Goal: Contribute content

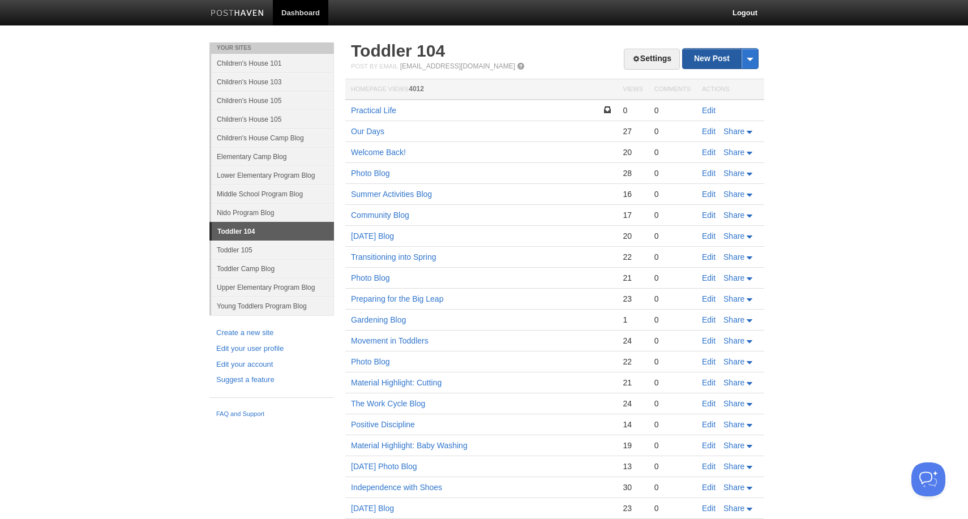
click at [714, 63] on link "New Post" at bounding box center [720, 59] width 75 height 20
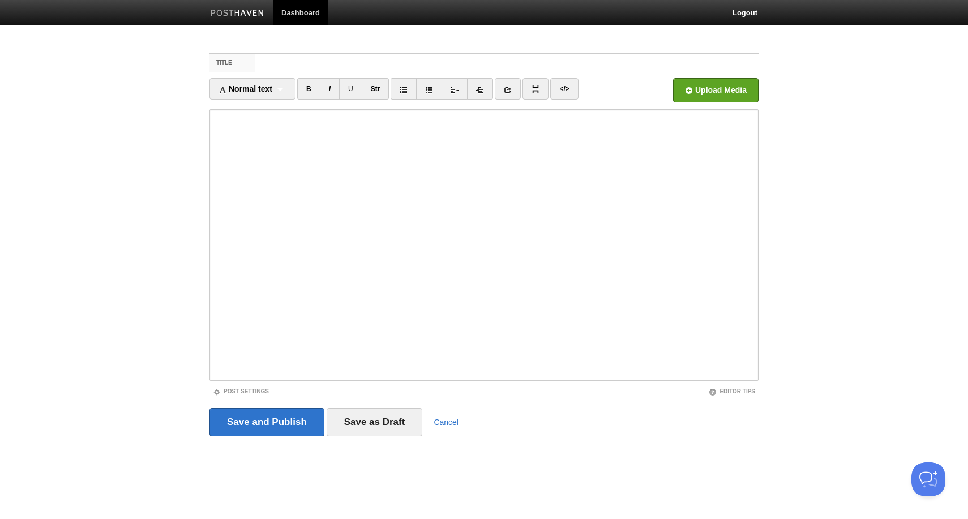
click at [219, 0] on li at bounding box center [237, 13] width 71 height 27
click at [506, 64] on input "Title" at bounding box center [506, 63] width 503 height 18
type input "Tackling Tricky Transitions"
click at [708, 95] on input "file" at bounding box center [374, 94] width 857 height 58
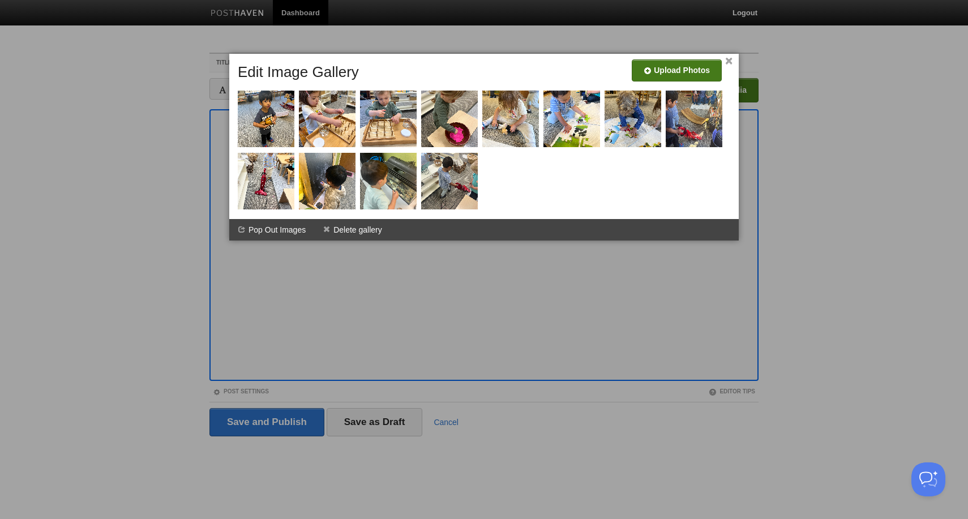
click at [671, 68] on input "file" at bounding box center [337, 75] width 857 height 58
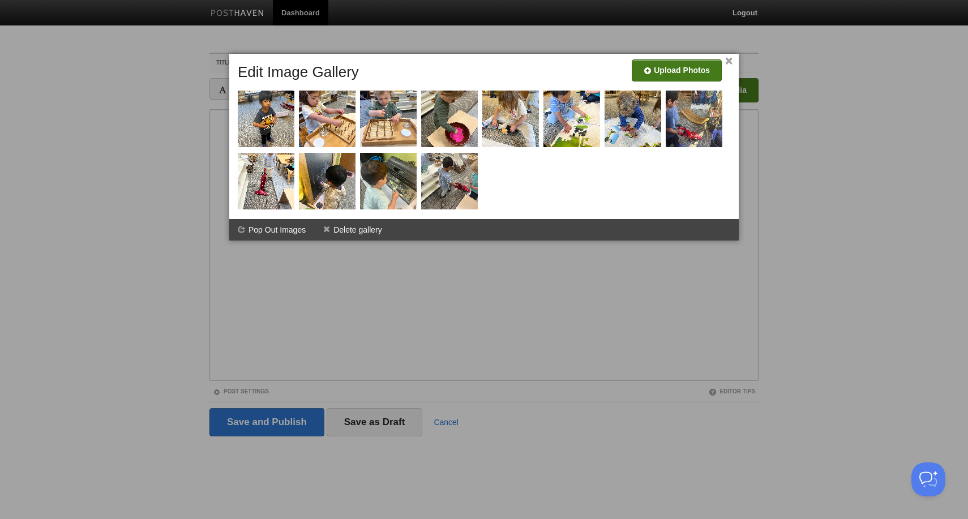
click at [691, 74] on input "file" at bounding box center [337, 75] width 857 height 58
click at [671, 67] on input "file" at bounding box center [337, 75] width 857 height 58
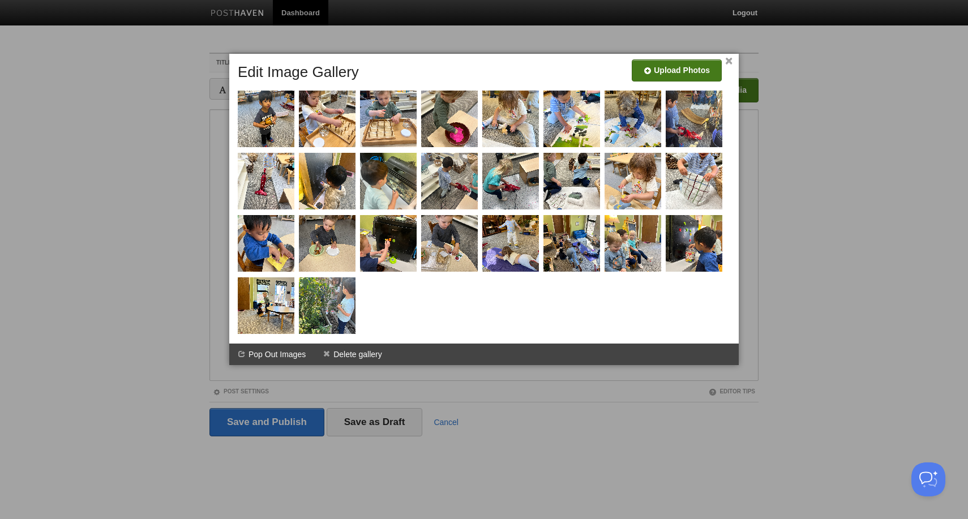
click at [707, 71] on input "file" at bounding box center [337, 75] width 857 height 58
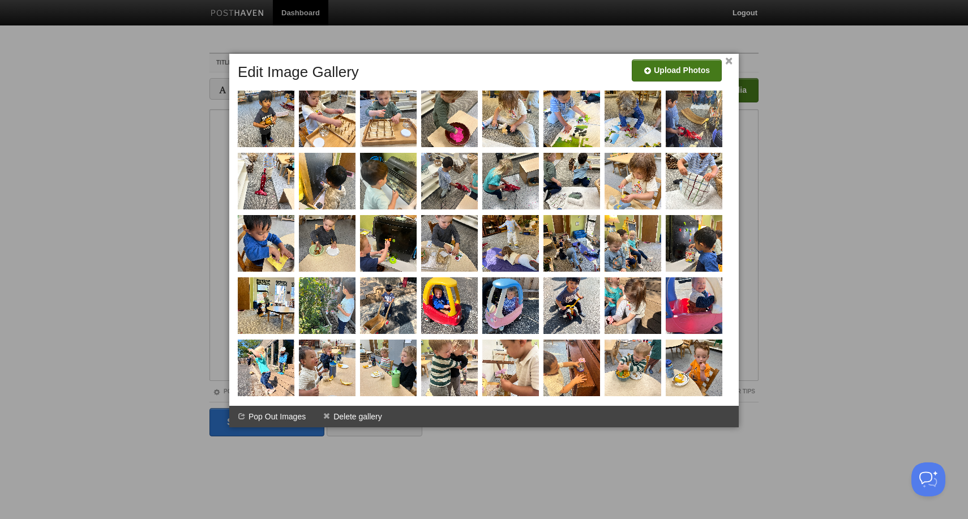
click at [706, 75] on input "file" at bounding box center [337, 75] width 857 height 58
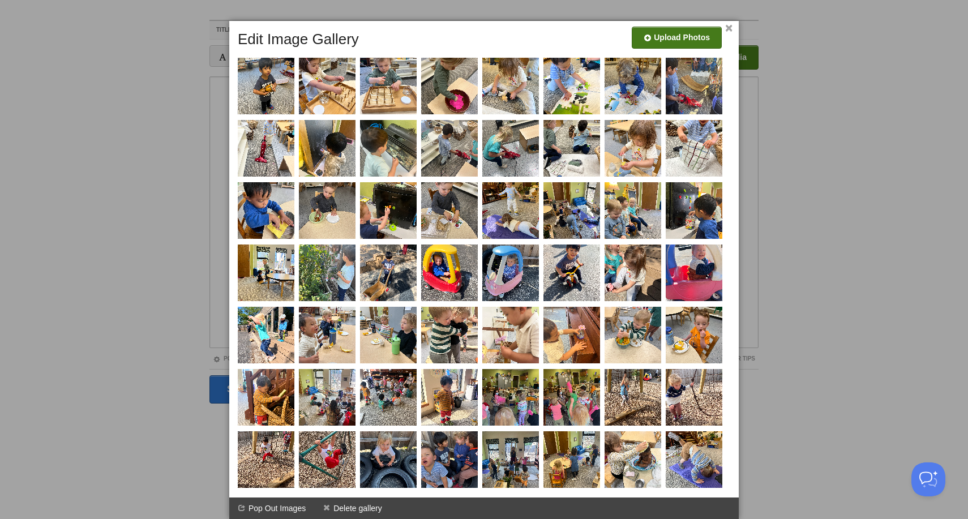
scroll to position [33, 0]
click at [695, 35] on input "file" at bounding box center [337, 42] width 857 height 58
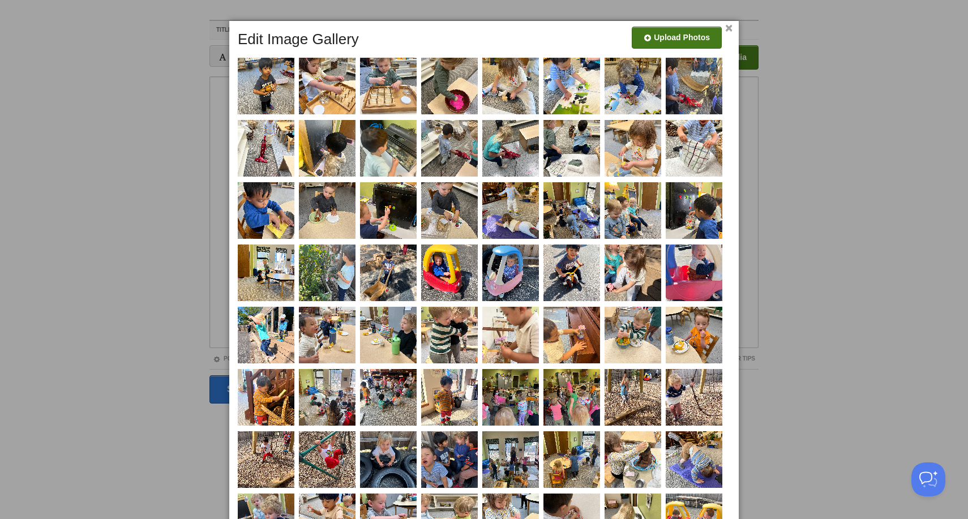
click at [665, 70] on input "file" at bounding box center [337, 42] width 857 height 58
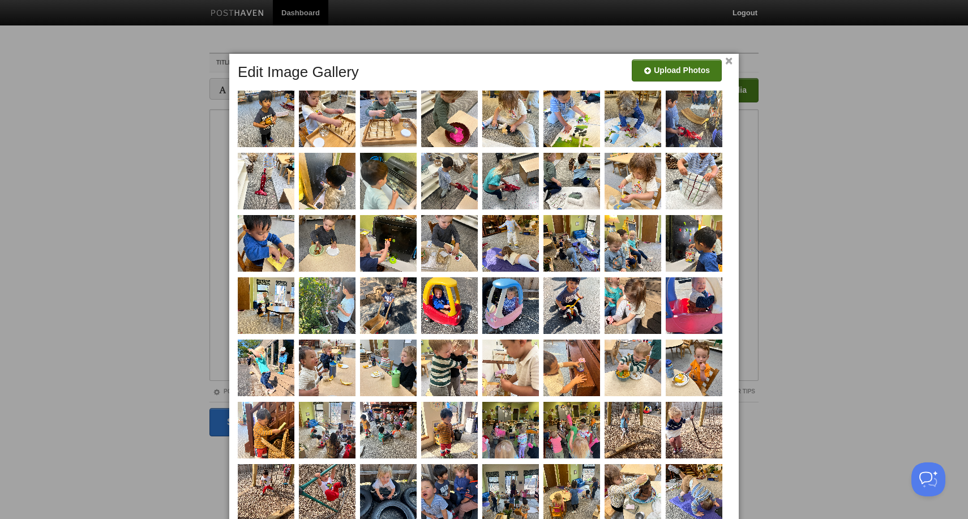
click at [731, 61] on link "×" at bounding box center [728, 61] width 7 height 6
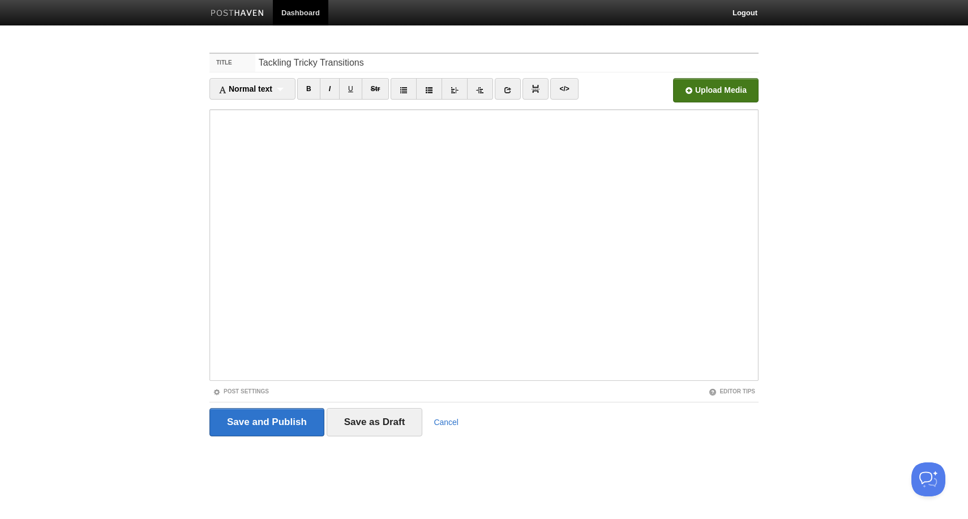
click at [279, 429] on input "Save and Publish" at bounding box center [266, 422] width 115 height 28
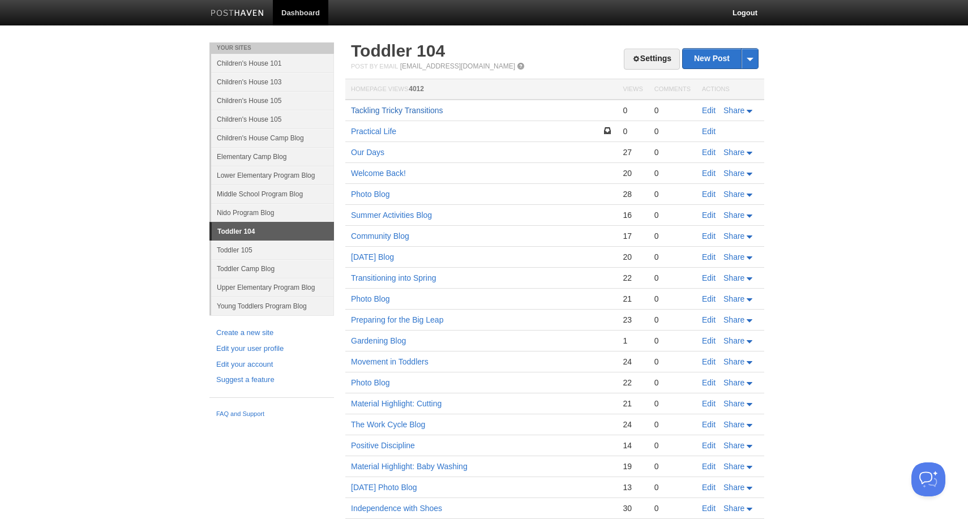
click at [397, 114] on link "Tackling Tricky Transitions" at bounding box center [397, 110] width 92 height 9
click at [416, 109] on link "Tackling Tricky Transitions" at bounding box center [397, 110] width 92 height 9
click at [434, 113] on link "Tackling Tricky Transitions" at bounding box center [397, 110] width 92 height 9
